Goal: Task Accomplishment & Management: Manage account settings

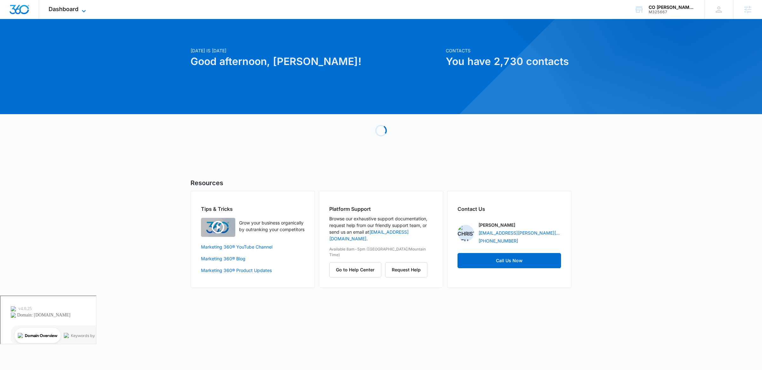
click at [69, 9] on span "Dashboard" at bounding box center [64, 9] width 30 height 7
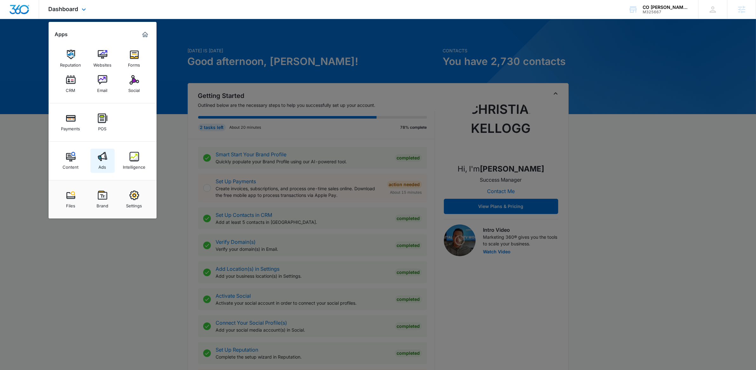
click at [102, 164] on div "Ads" at bounding box center [103, 166] width 8 height 8
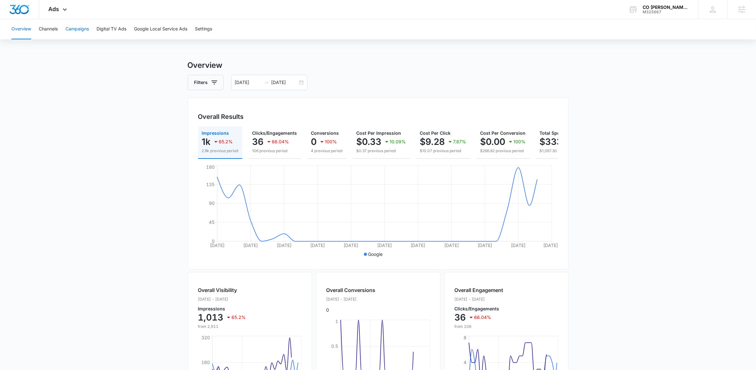
click at [81, 28] on button "Campaigns" at bounding box center [76, 29] width 23 height 20
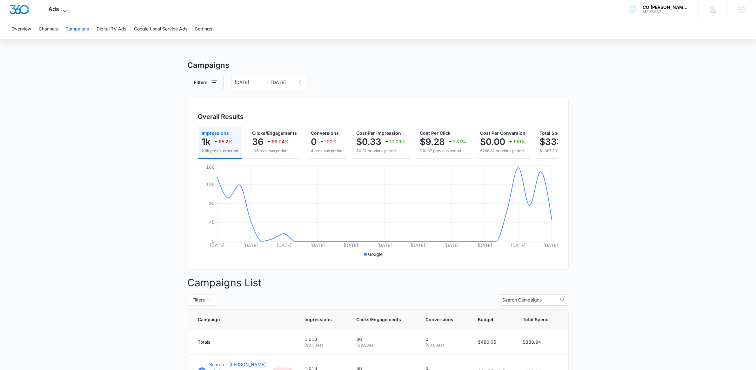
click at [58, 10] on span "Ads" at bounding box center [54, 9] width 11 height 7
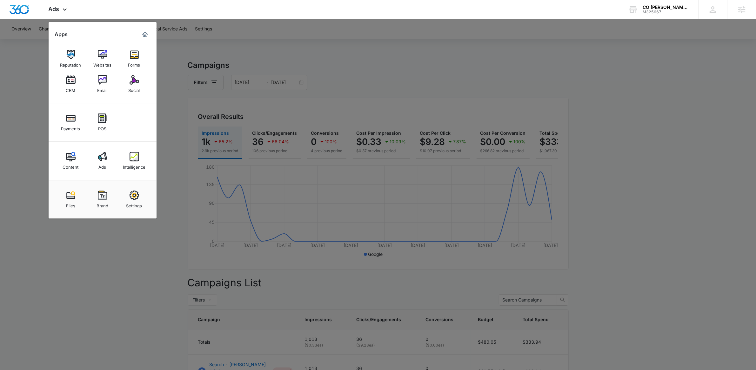
drag, startPoint x: 220, startPoint y: 57, endPoint x: 215, endPoint y: 49, distance: 8.9
click at [220, 55] on div at bounding box center [378, 185] width 756 height 370
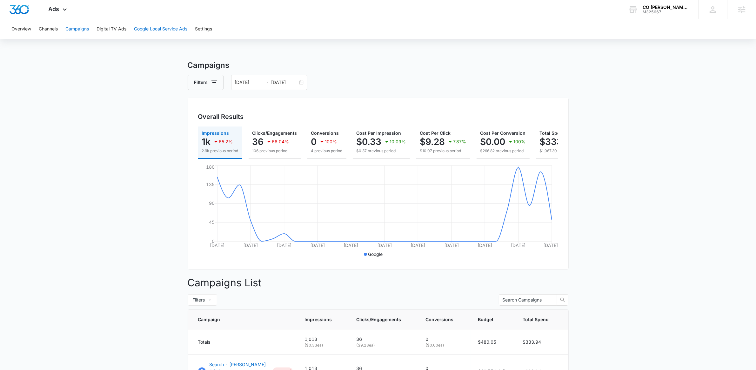
click at [160, 26] on button "Google Local Service Ads" at bounding box center [160, 29] width 53 height 20
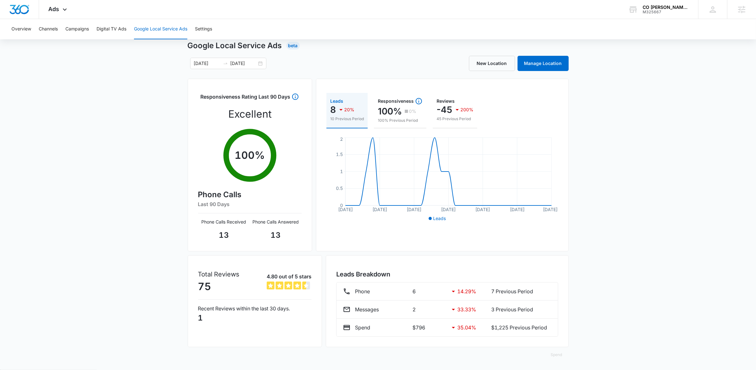
scroll to position [21, 0]
click at [260, 61] on div "07/26/2025 08/25/2025" at bounding box center [228, 62] width 76 height 11
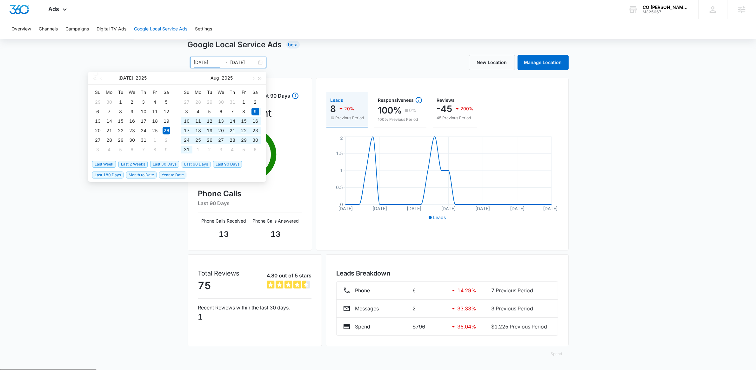
click at [162, 163] on span "Last 30 Days" at bounding box center [164, 164] width 29 height 7
type input "08/09/2025"
type input "09/08/2025"
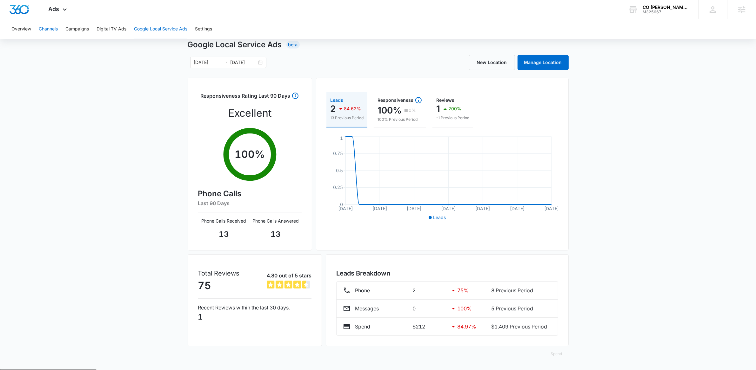
click at [51, 29] on button "Channels" at bounding box center [48, 29] width 19 height 20
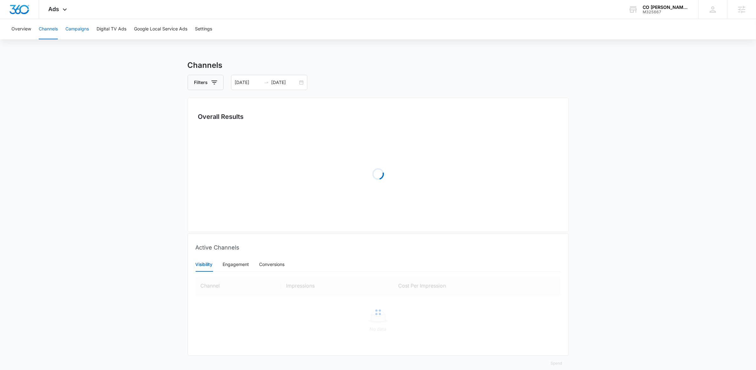
click at [79, 29] on button "Campaigns" at bounding box center [76, 29] width 23 height 20
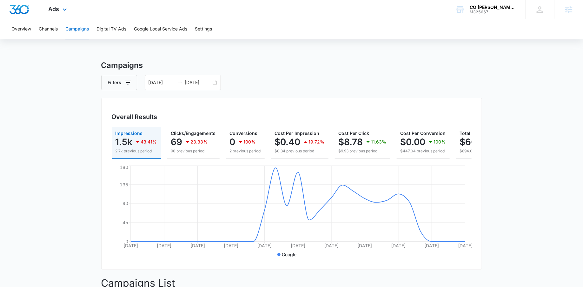
click at [63, 14] on div "Ads Apps Reputation Websites Forms CRM Email Social Payments POS Content Ads In…" at bounding box center [58, 9] width 39 height 19
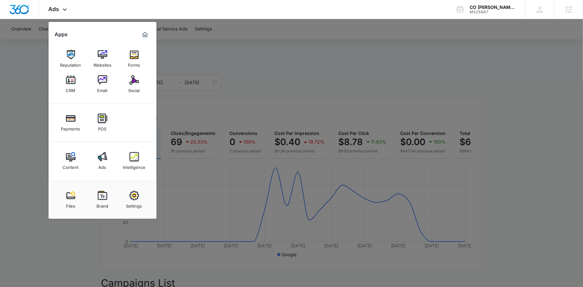
click at [203, 53] on div at bounding box center [291, 143] width 583 height 287
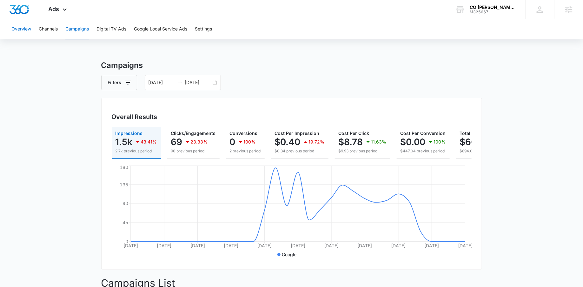
click at [21, 30] on button "Overview" at bounding box center [21, 29] width 20 height 20
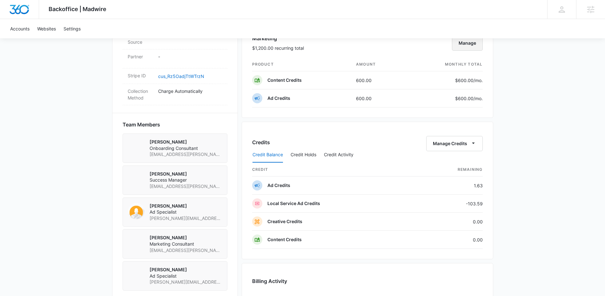
scroll to position [328, 0]
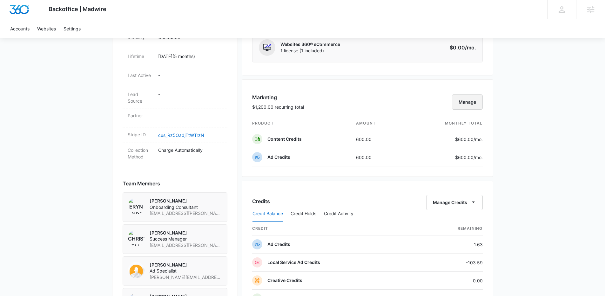
click at [473, 102] on button "Manage" at bounding box center [467, 102] width 31 height 15
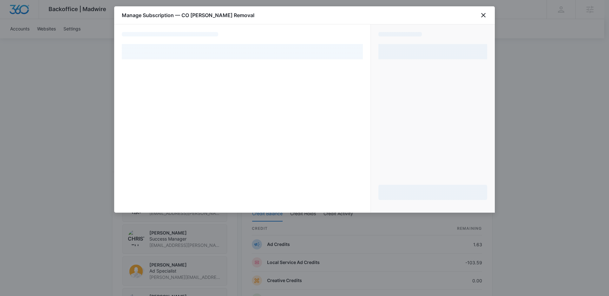
select select "pm_1R57EzA4n8RTgNjULKAPV1Vn"
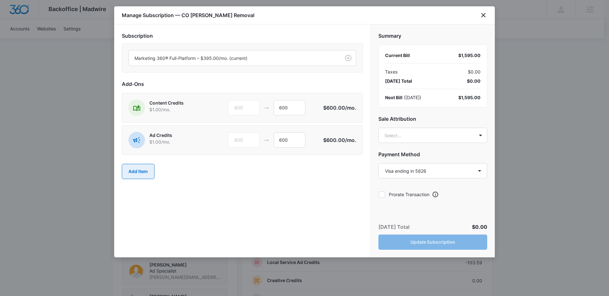
click at [132, 172] on button "Add Item" at bounding box center [138, 171] width 33 height 15
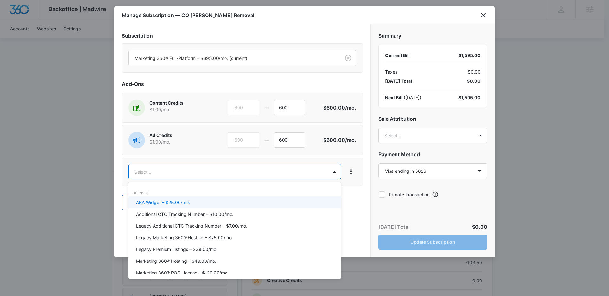
click at [171, 169] on body "Backoffice | Madwire Apps Settings [PERSON_NAME] [PERSON_NAME][EMAIL_ADDRESS][P…" at bounding box center [304, 144] width 609 height 945
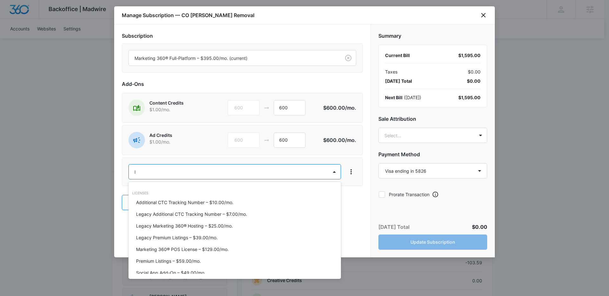
type input "ls"
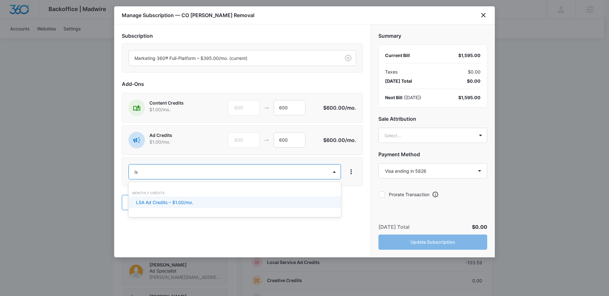
click at [185, 203] on p "LSA Ad Credits – $1.00/mo." at bounding box center [164, 202] width 57 height 7
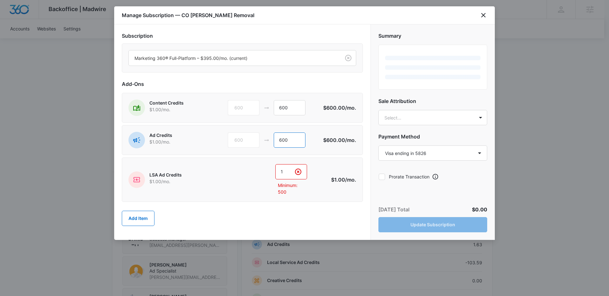
drag, startPoint x: 289, startPoint y: 135, endPoint x: 272, endPoint y: 136, distance: 17.5
click at [272, 136] on div "600 600" at bounding box center [276, 140] width 96 height 15
type input "0"
drag, startPoint x: 291, startPoint y: 173, endPoint x: 259, endPoint y: 171, distance: 32.1
click at [259, 171] on div "1 1 Minimum: 500" at bounding box center [277, 179] width 97 height 31
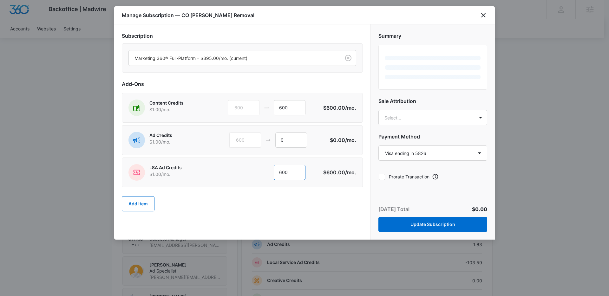
type input "600"
click at [264, 208] on div "Add Item" at bounding box center [242, 204] width 241 height 28
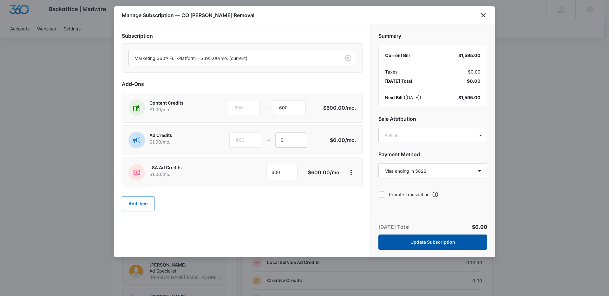
click at [426, 244] on button "Update Subscription" at bounding box center [433, 242] width 109 height 15
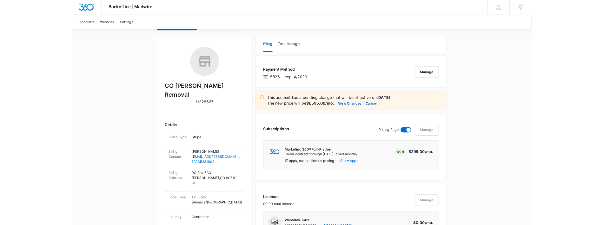
scroll to position [57, 0]
